Goal: Navigation & Orientation: Find specific page/section

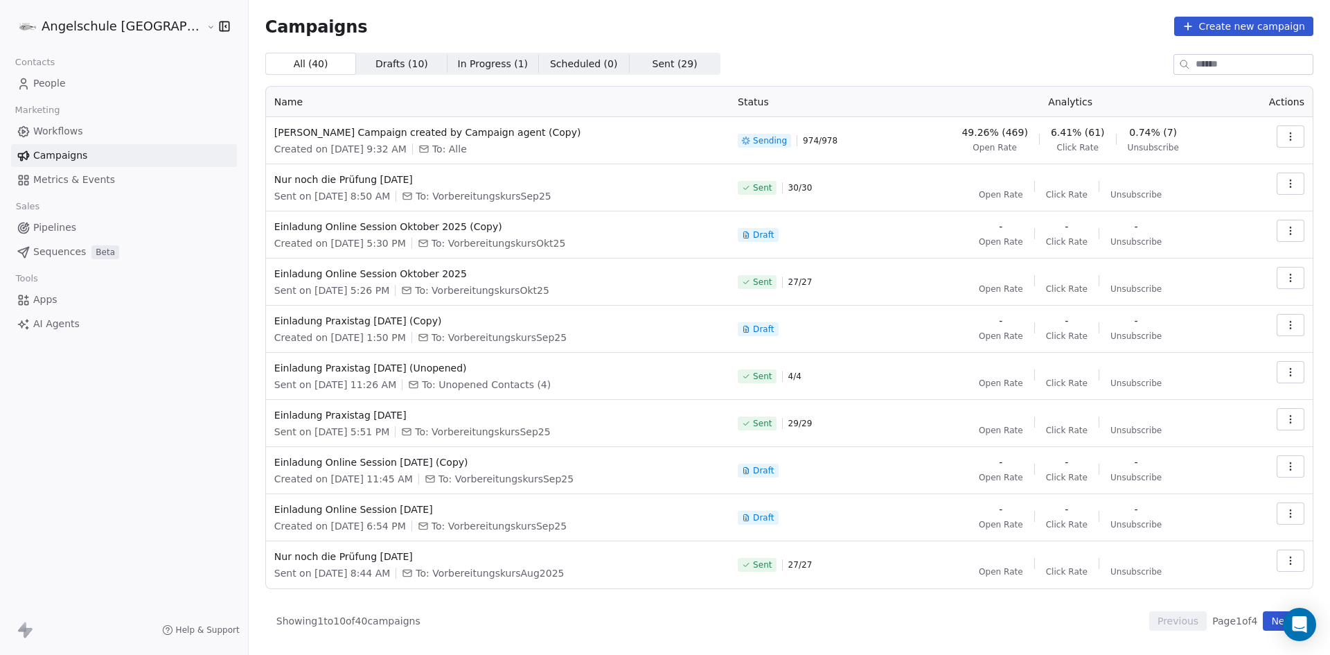
click at [47, 84] on span "People" at bounding box center [49, 83] width 33 height 15
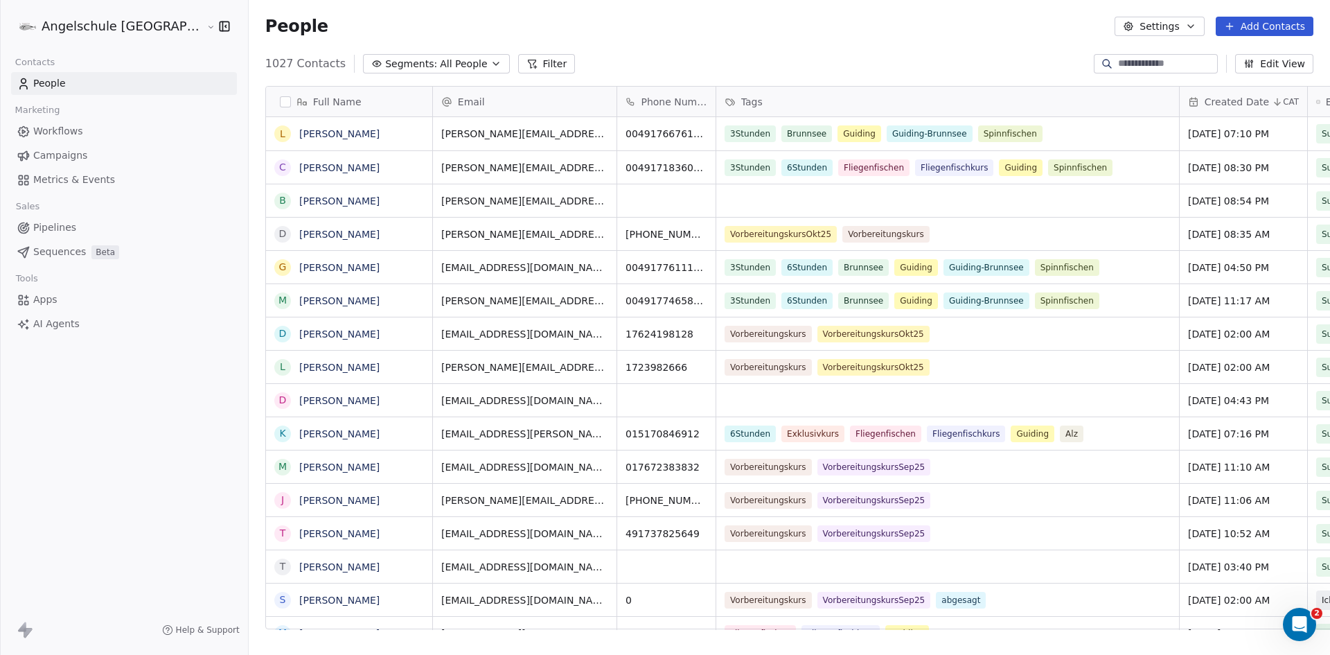
scroll to position [565, 1133]
click at [299, 267] on link "[PERSON_NAME]" at bounding box center [339, 267] width 80 height 11
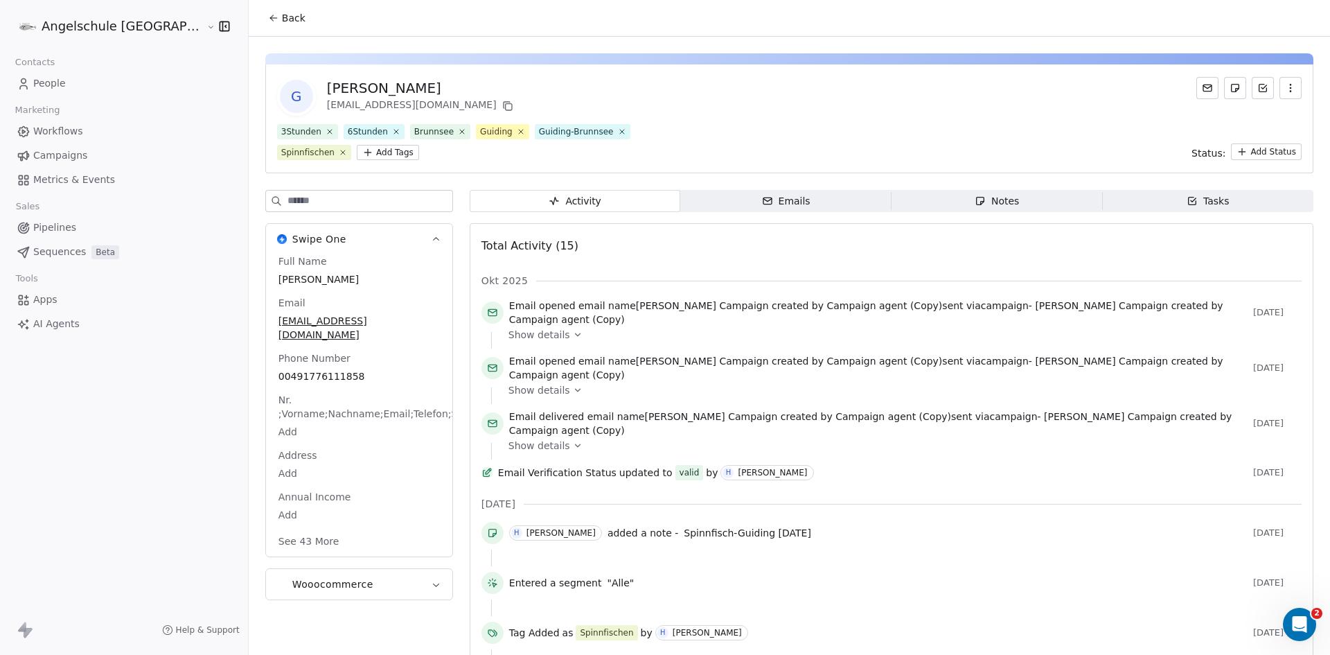
click at [975, 198] on div "Notes" at bounding box center [997, 201] width 44 height 15
